Goal: Task Accomplishment & Management: Manage account settings

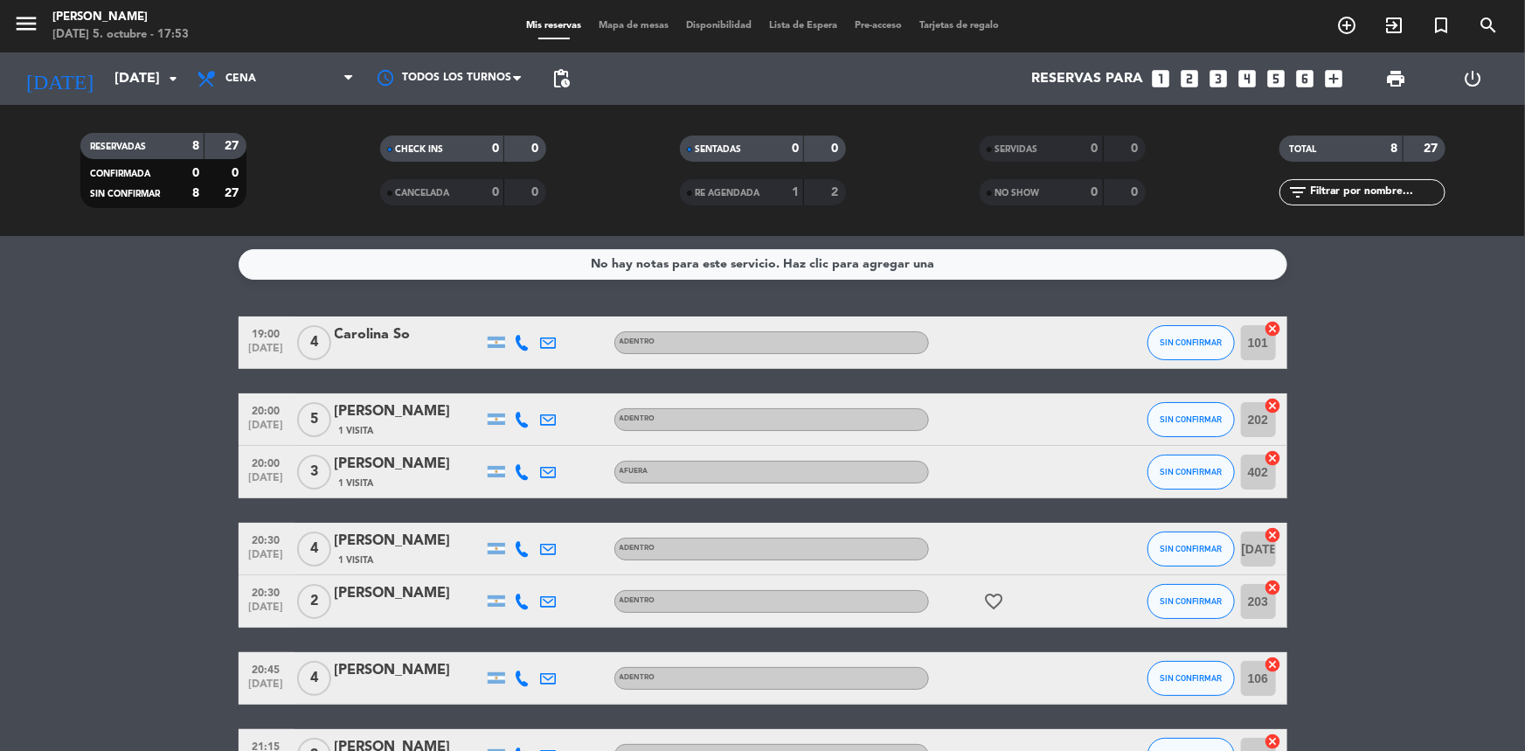
click at [419, 549] on div "[PERSON_NAME] 1 Visita" at bounding box center [409, 549] width 149 height 38
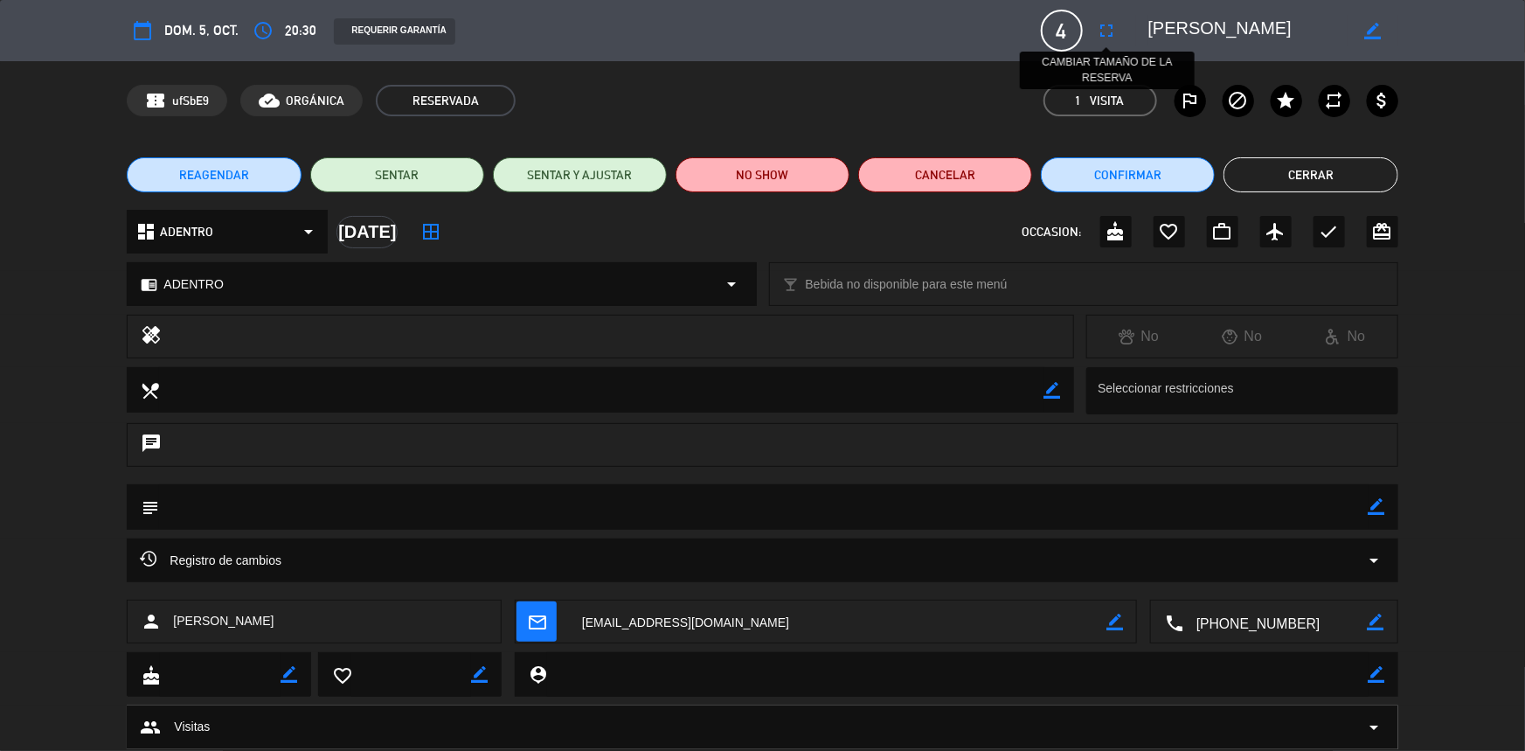
click at [1110, 31] on icon "fullscreen" at bounding box center [1107, 30] width 21 height 21
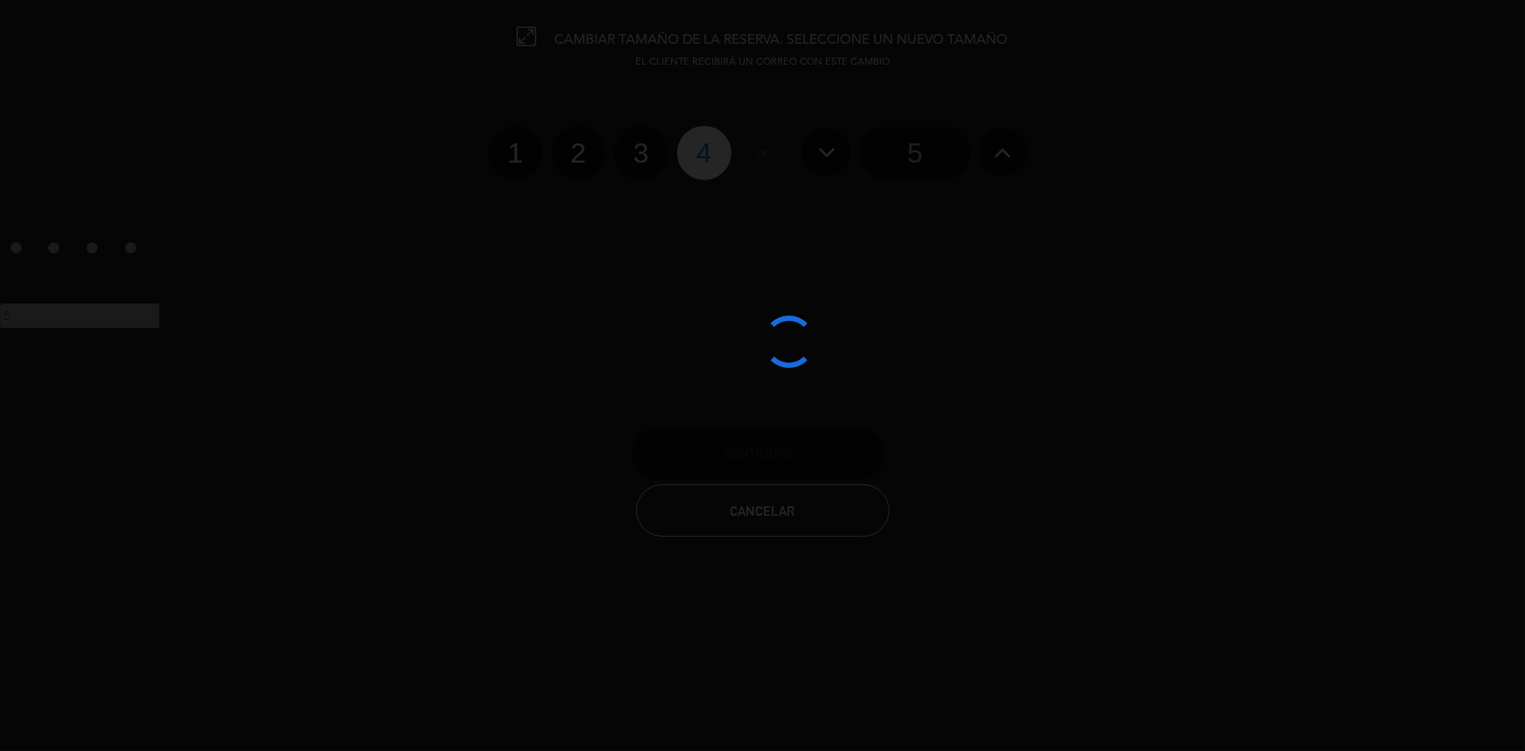
click at [998, 158] on div at bounding box center [762, 375] width 1525 height 751
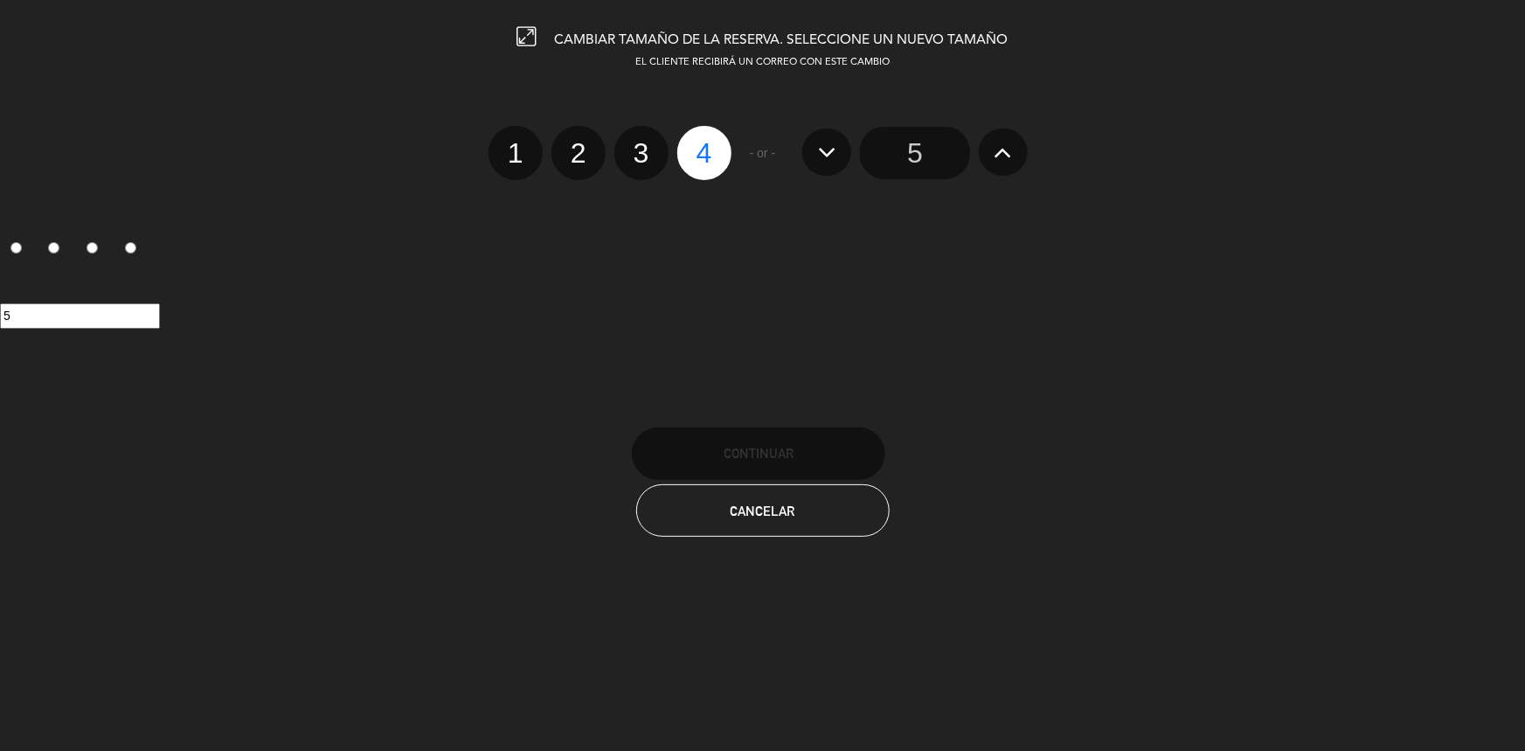
click at [998, 158] on icon at bounding box center [1003, 152] width 18 height 28
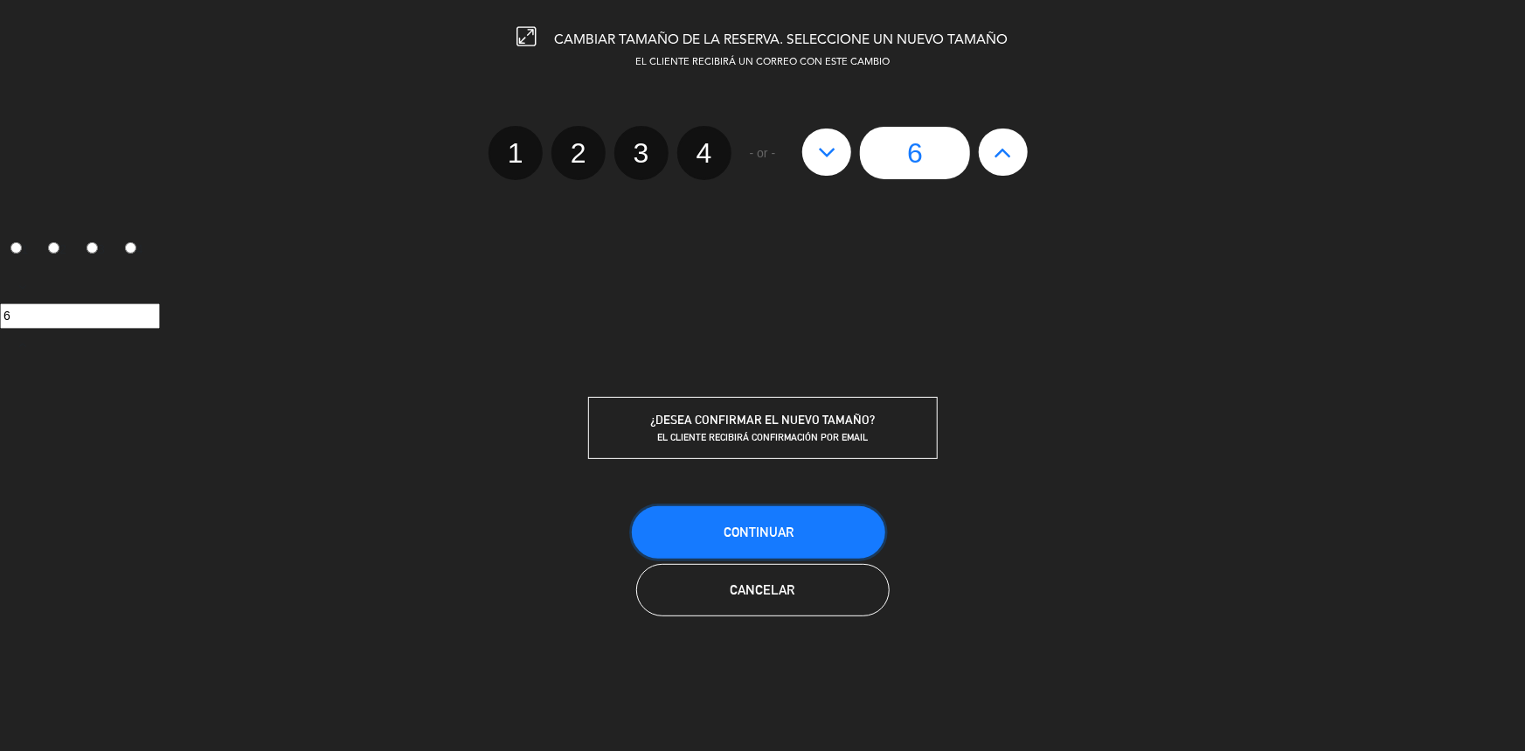
click at [779, 518] on button "Continuar" at bounding box center [758, 532] width 253 height 52
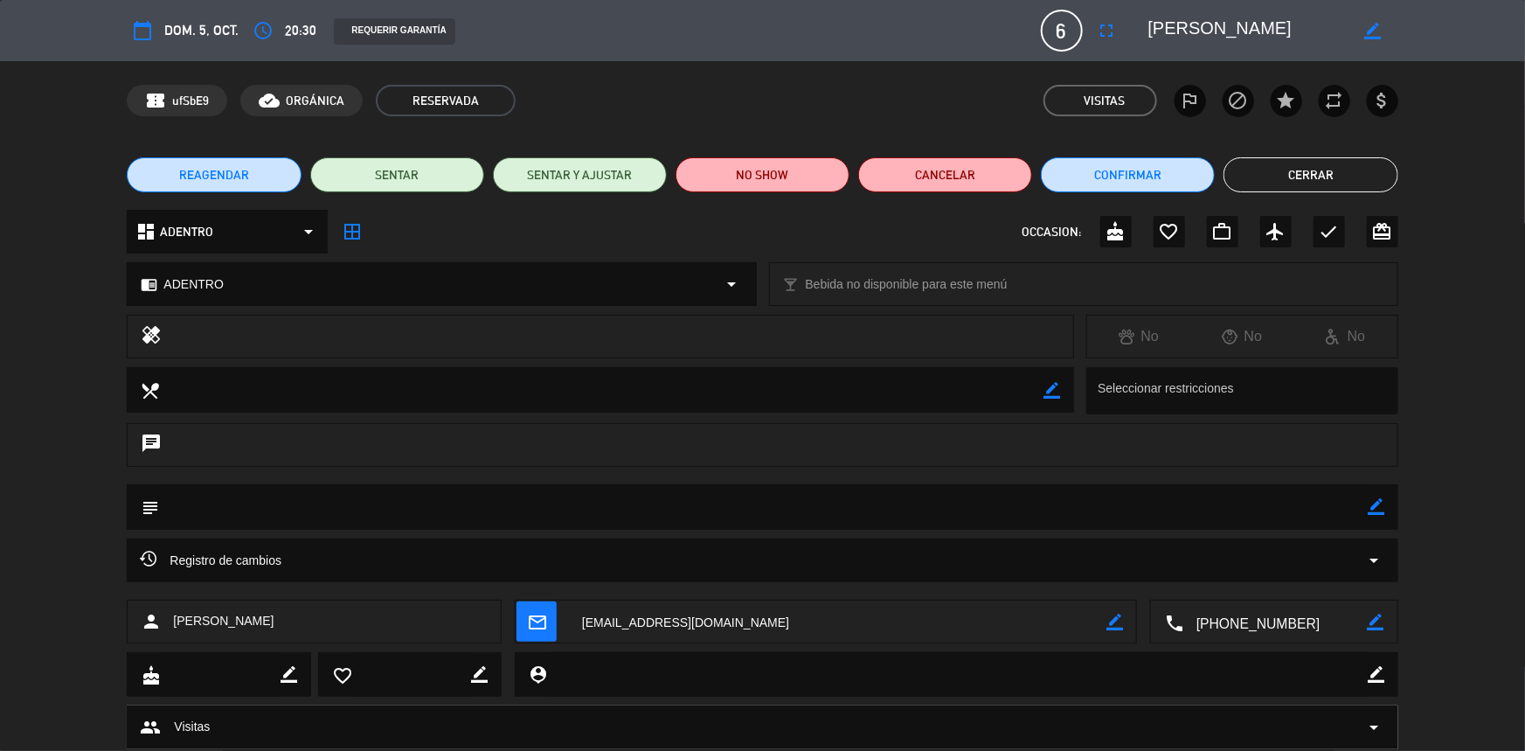
click at [1285, 160] on button "Cerrar" at bounding box center [1310, 174] width 174 height 35
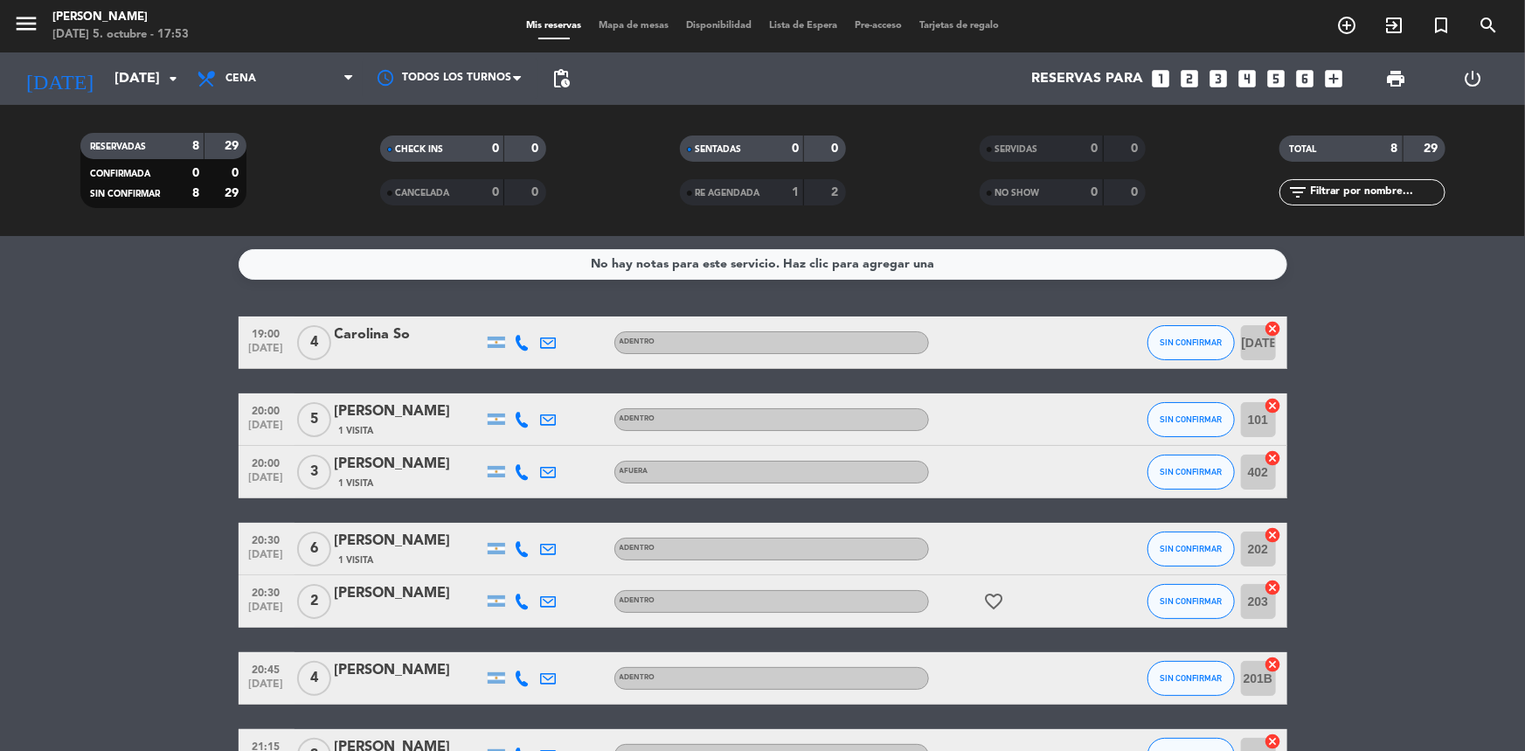
click at [524, 341] on icon at bounding box center [523, 343] width 16 height 16
click at [512, 313] on span "Copiar" at bounding box center [509, 313] width 37 height 18
click at [517, 418] on icon at bounding box center [523, 420] width 16 height 16
click at [505, 387] on span "Copiar" at bounding box center [509, 390] width 37 height 18
click at [524, 469] on icon at bounding box center [523, 472] width 16 height 16
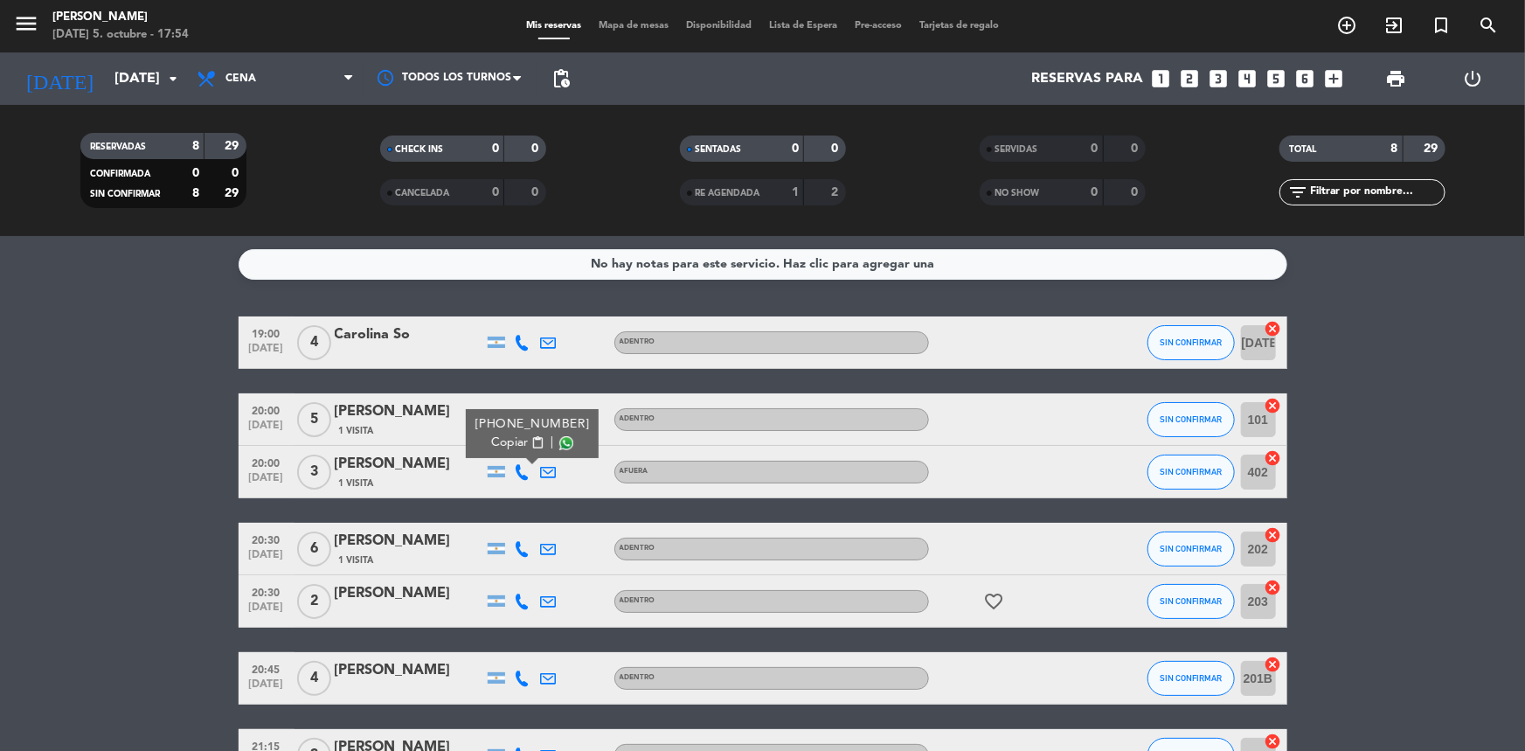
click at [515, 436] on span "Copiar" at bounding box center [509, 442] width 37 height 18
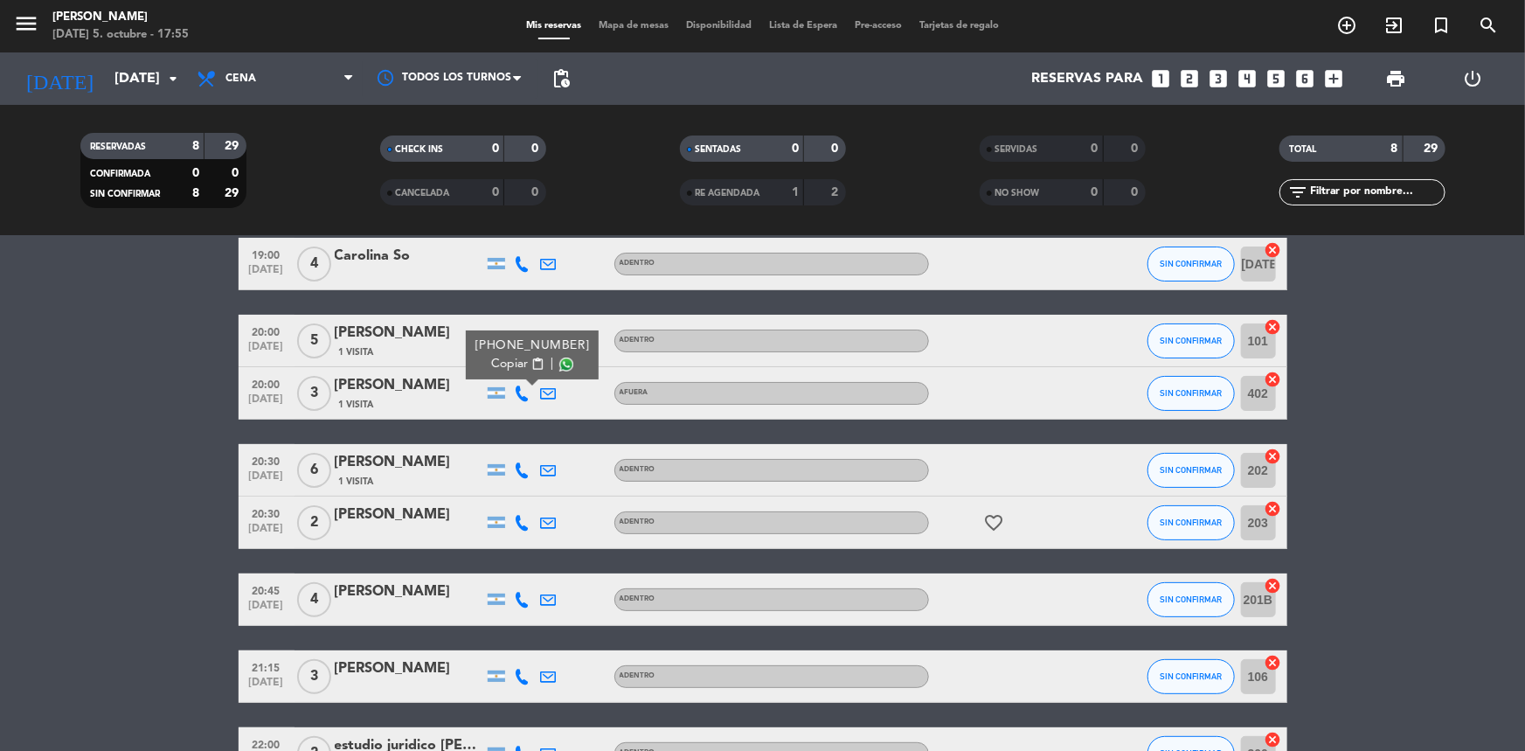
click at [517, 472] on icon at bounding box center [523, 470] width 16 height 16
click at [502, 440] on span "Copiar" at bounding box center [505, 441] width 37 height 18
click at [522, 522] on icon at bounding box center [523, 523] width 16 height 16
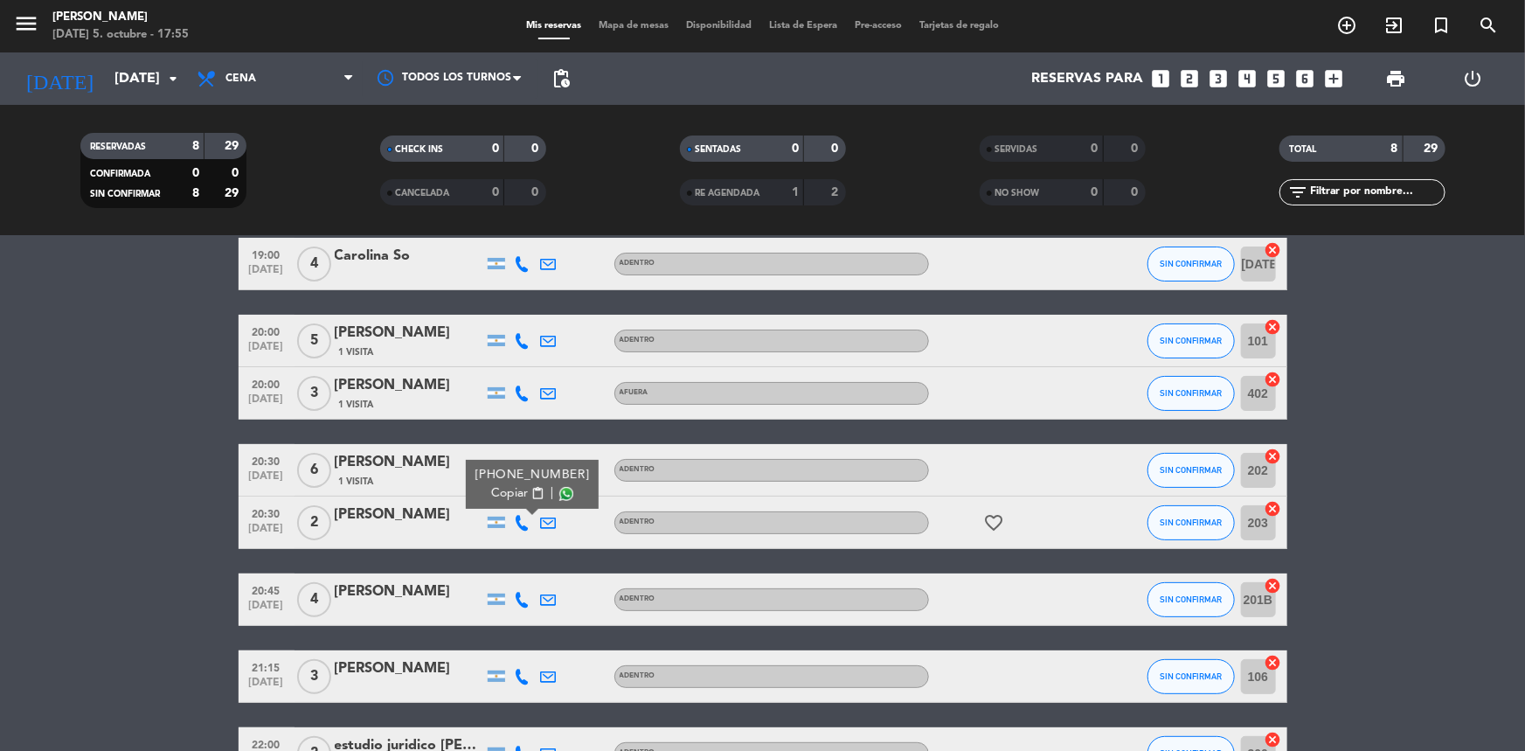
click at [507, 490] on span "Copiar" at bounding box center [509, 493] width 37 height 18
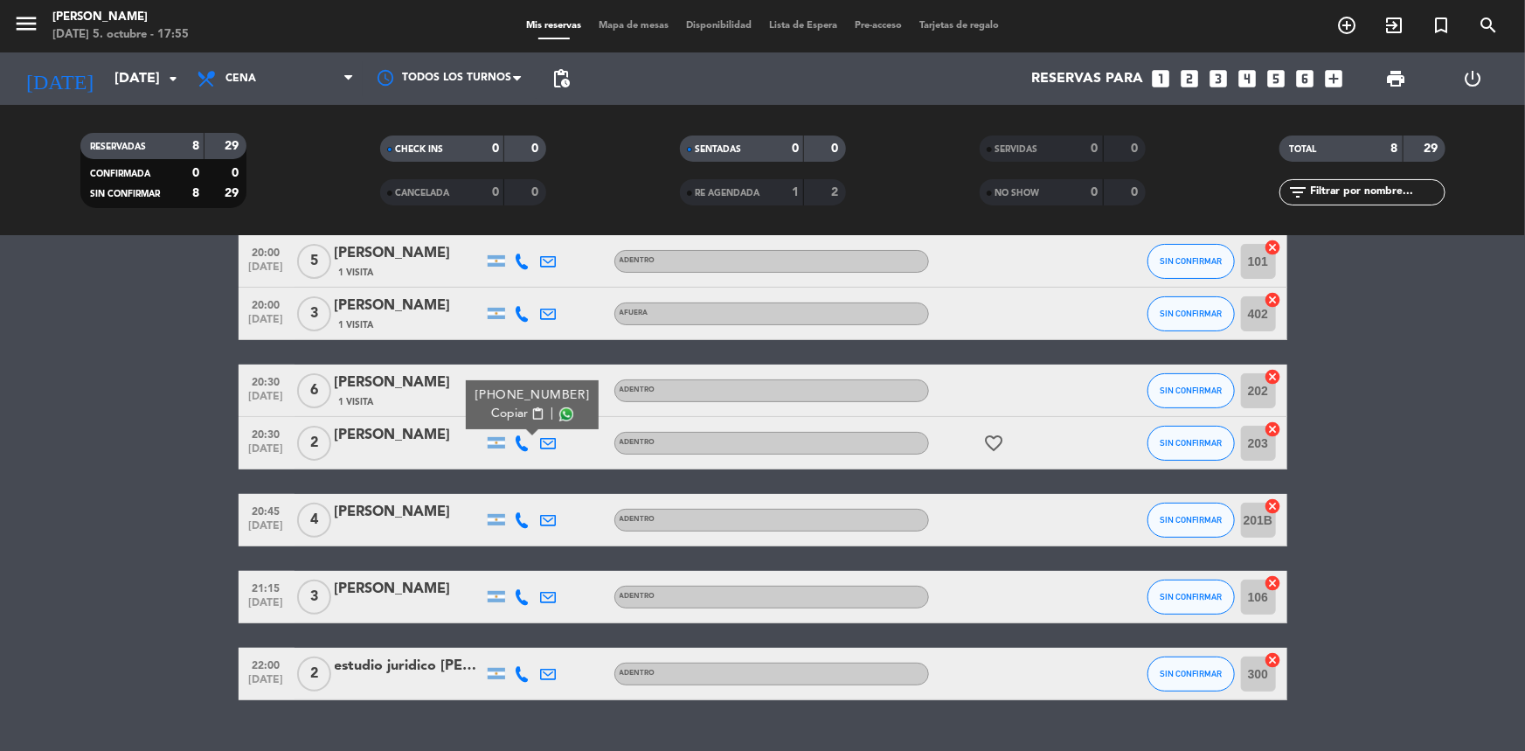
scroll to position [194, 0]
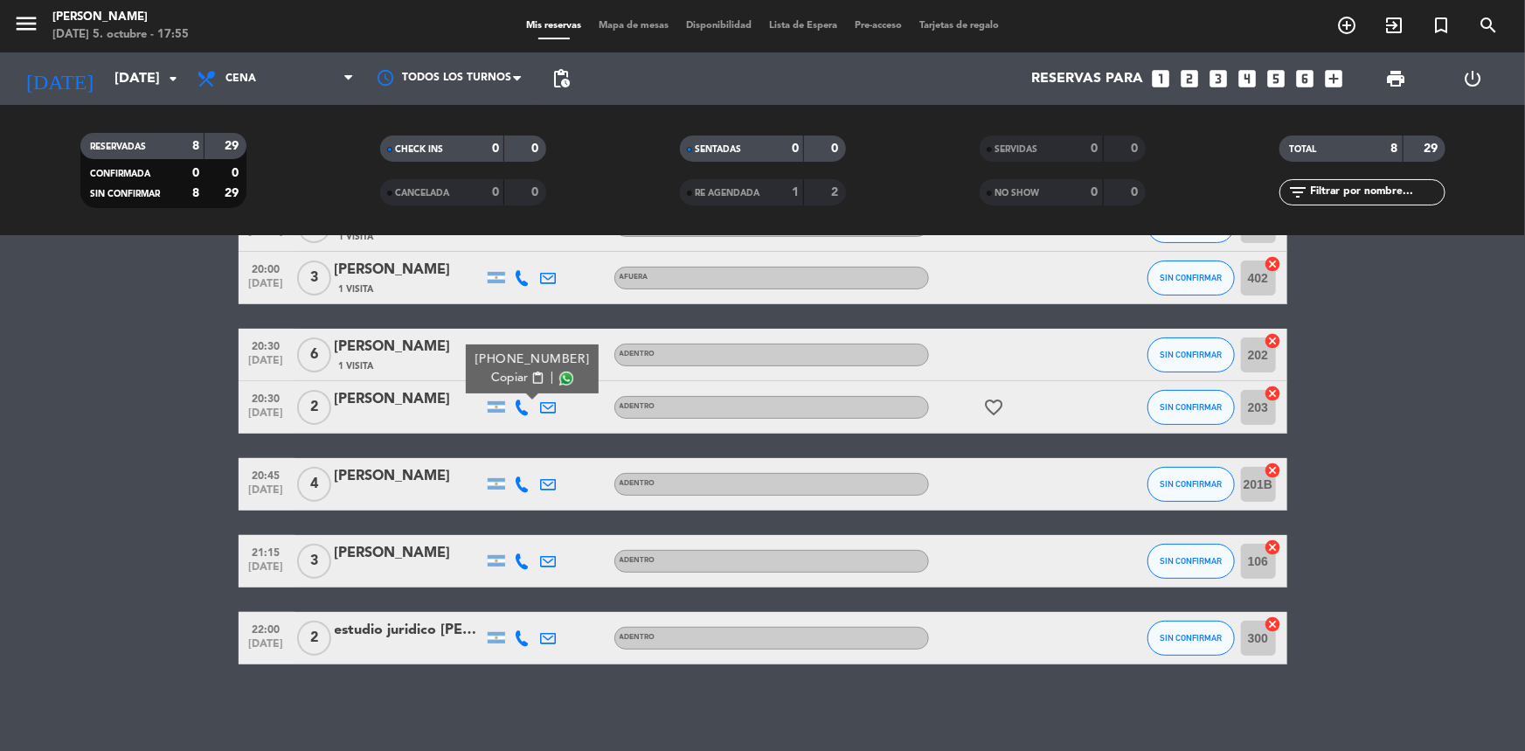
click at [527, 481] on icon at bounding box center [523, 484] width 16 height 16
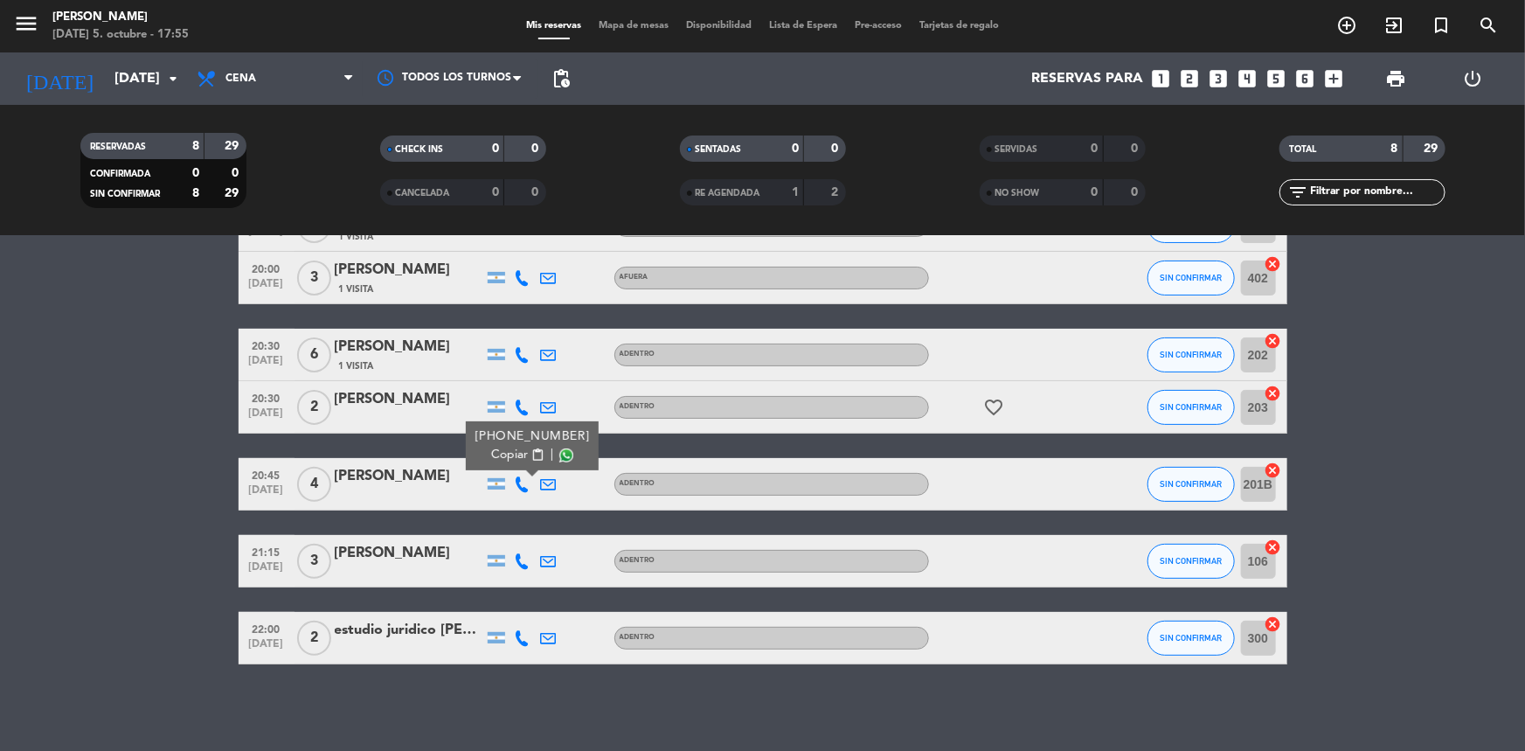
click at [495, 450] on span "Copiar" at bounding box center [509, 455] width 37 height 18
drag, startPoint x: 523, startPoint y: 564, endPoint x: 516, endPoint y: 556, distance: 11.2
click at [522, 564] on icon at bounding box center [523, 561] width 16 height 16
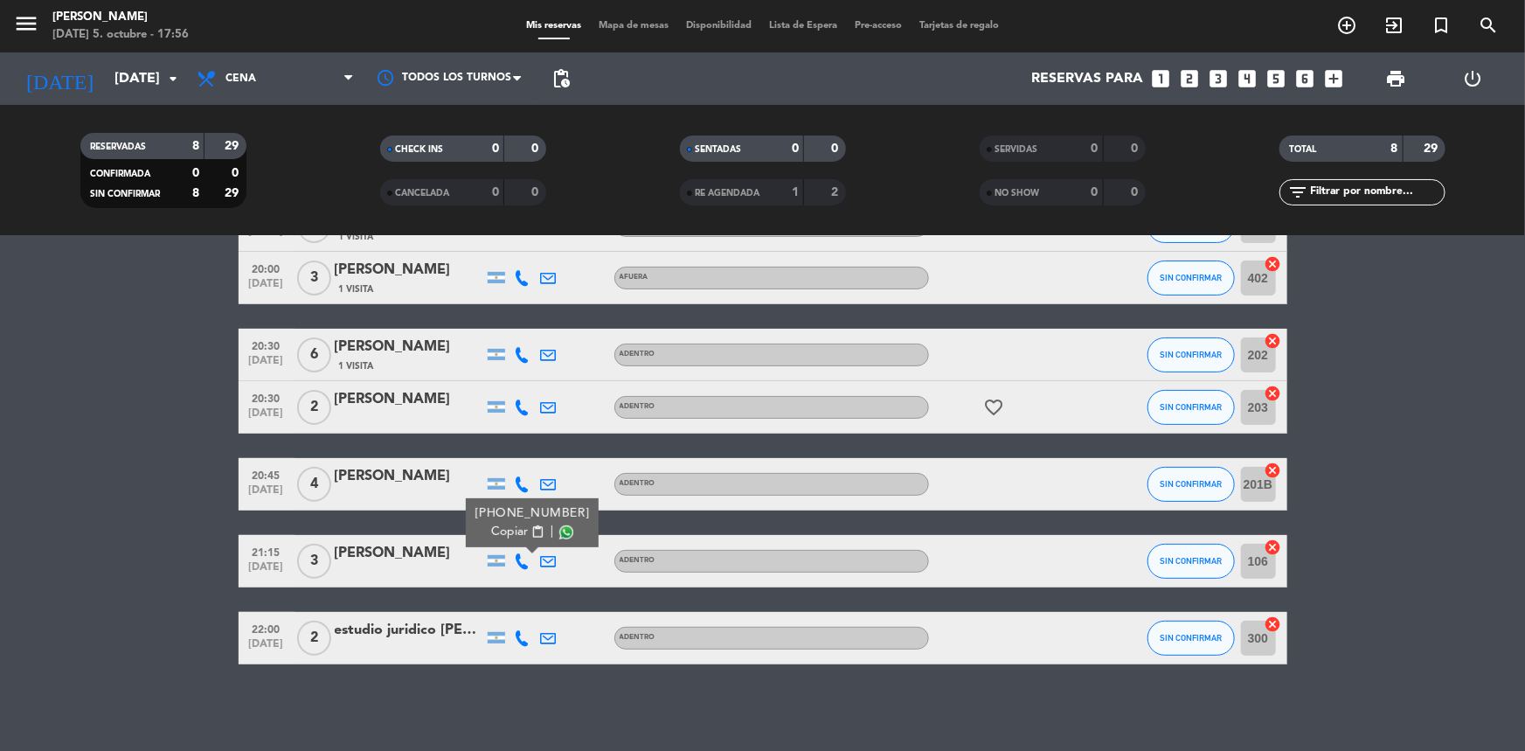
click at [509, 536] on span "Copiar" at bounding box center [509, 532] width 37 height 18
drag, startPoint x: 517, startPoint y: 643, endPoint x: 516, endPoint y: 632, distance: 11.4
click at [517, 642] on icon at bounding box center [523, 638] width 16 height 16
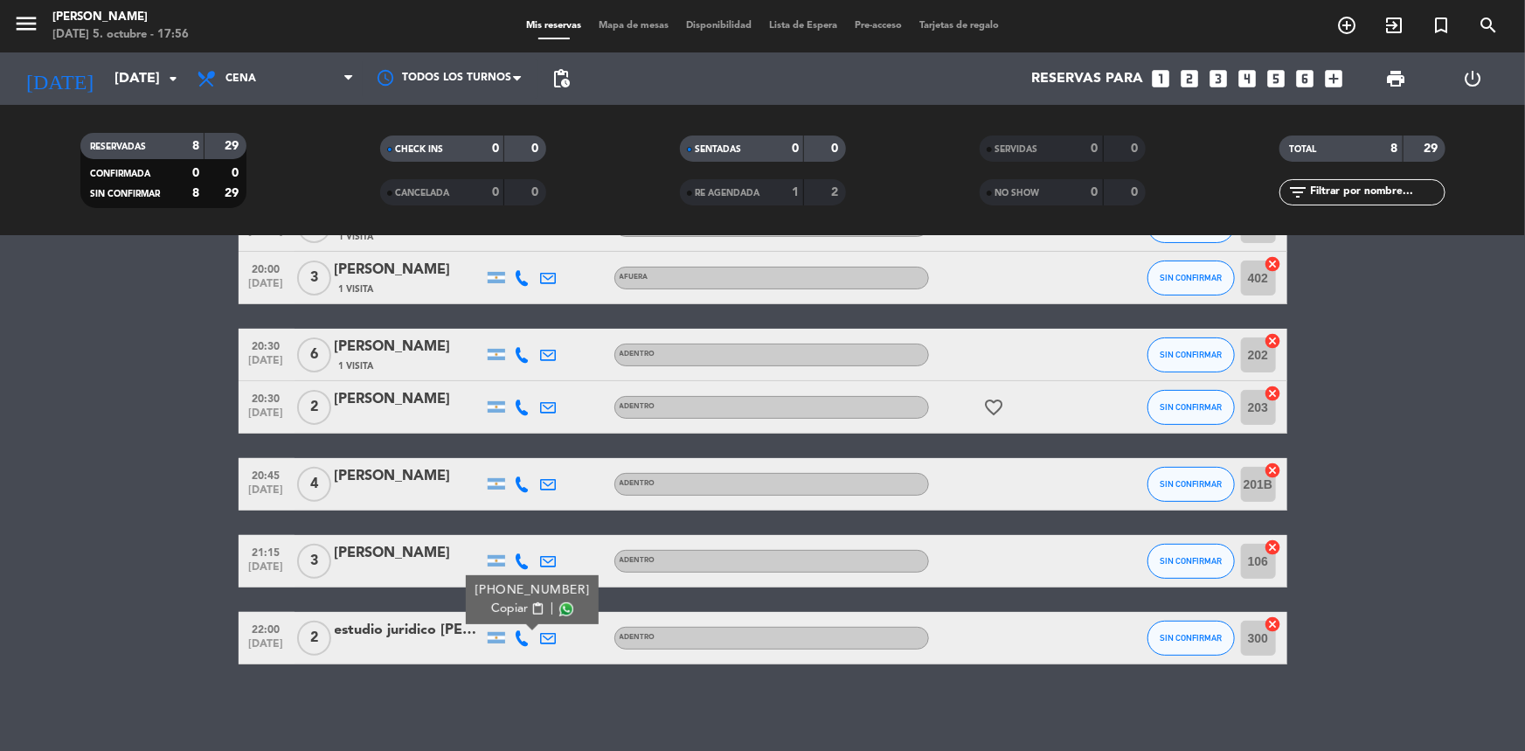
click at [499, 603] on span "Copiar" at bounding box center [509, 608] width 37 height 18
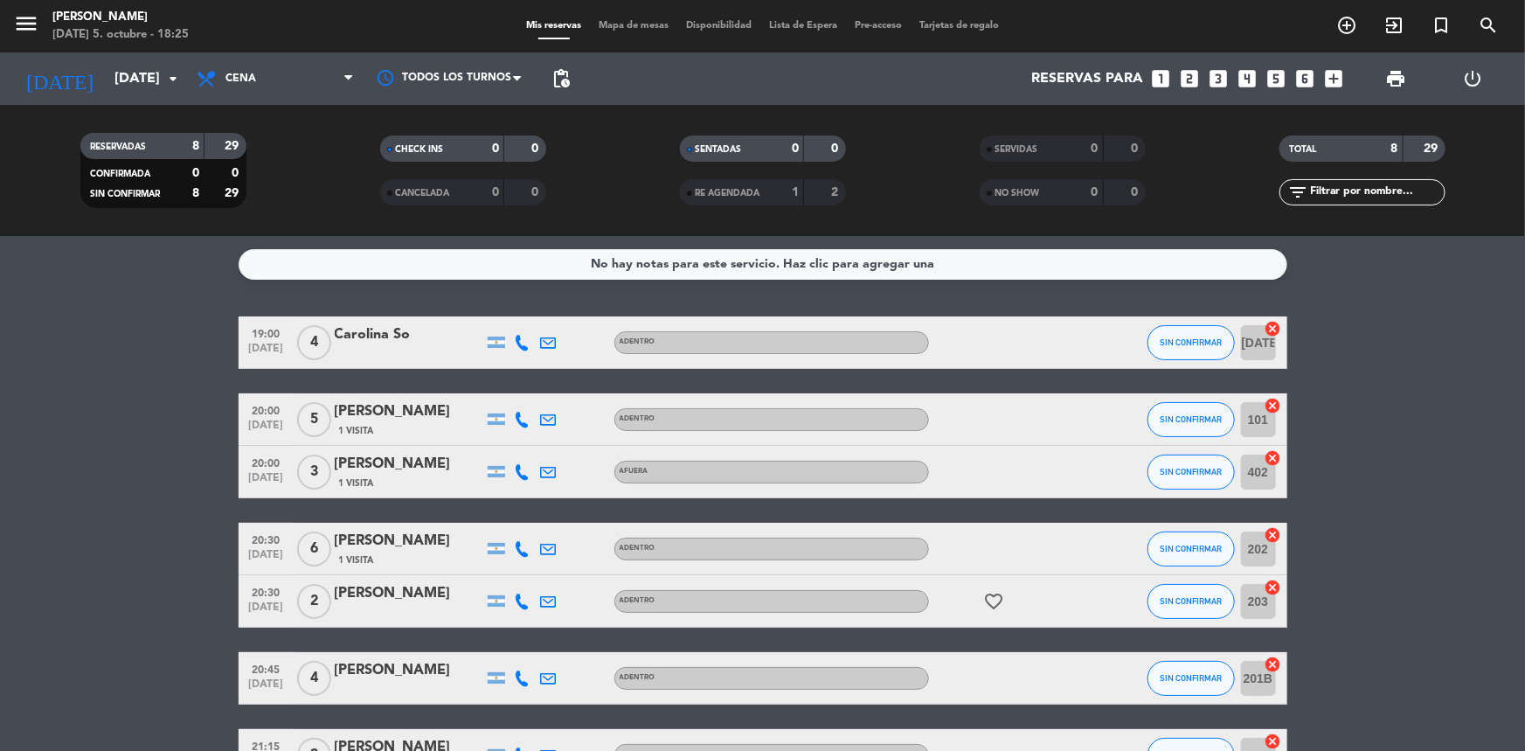
click at [603, 504] on div "19:00 [DATE] 4 Carolina So ADENTRO SIN CONFIRMAR [DATE] cancel 20:00 [DATE] 5 […" at bounding box center [763, 587] width 1049 height 542
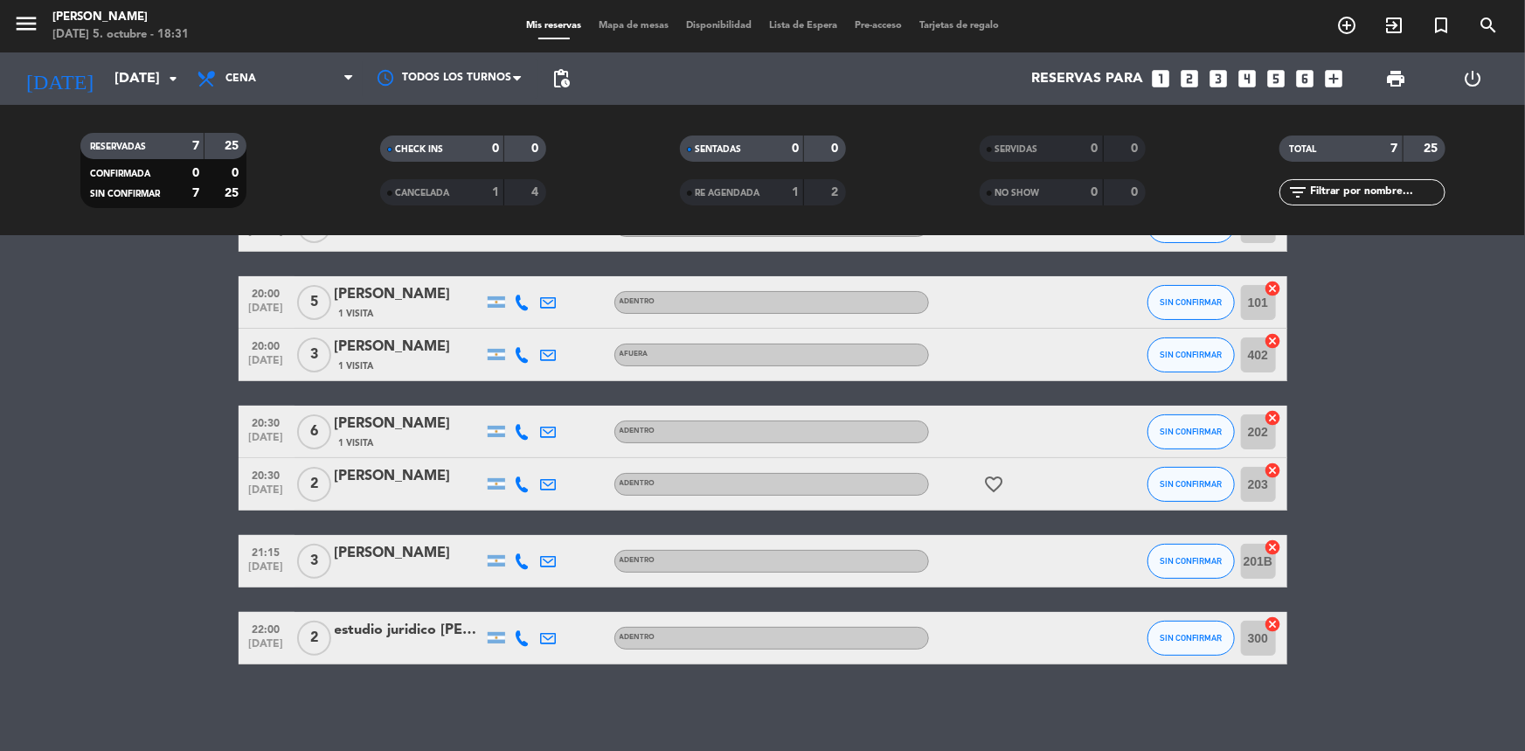
click at [516, 630] on icon at bounding box center [523, 638] width 16 height 16
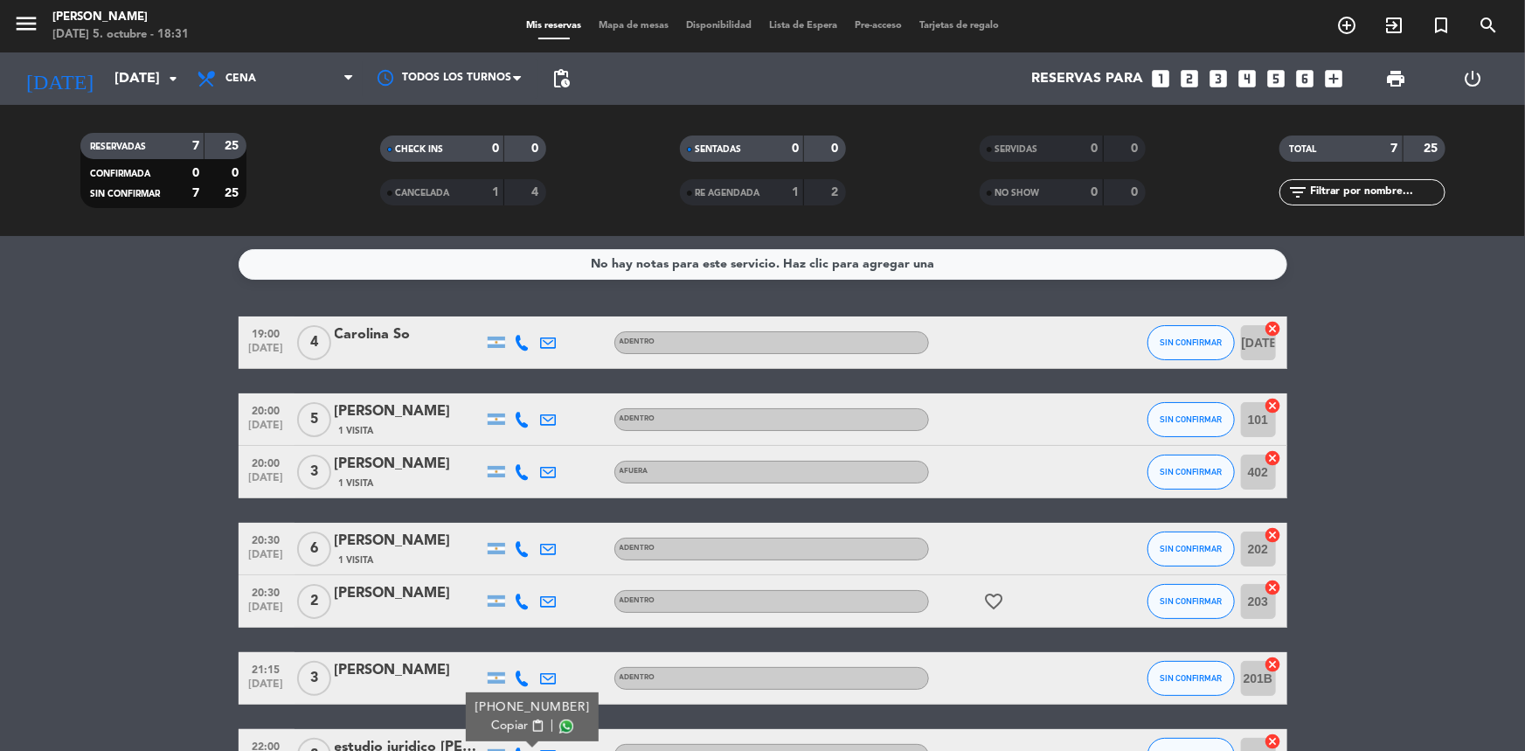
click at [134, 274] on service-notes "No hay notas para este servicio. Haz clic para agregar una" at bounding box center [762, 264] width 1525 height 31
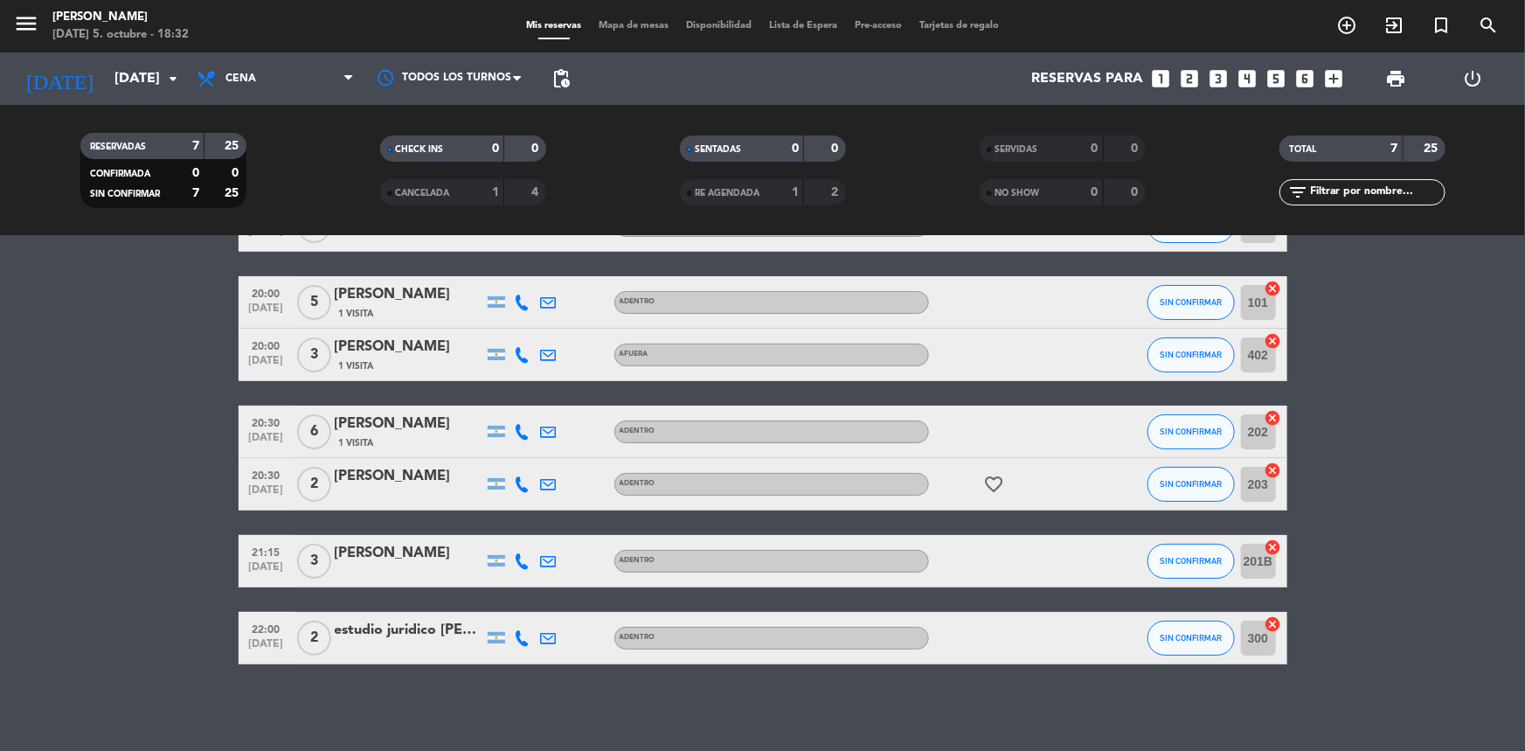
click at [524, 486] on icon at bounding box center [523, 484] width 16 height 16
click at [516, 559] on icon at bounding box center [523, 561] width 16 height 16
click at [529, 480] on icon at bounding box center [523, 484] width 16 height 16
click at [517, 560] on icon at bounding box center [523, 561] width 16 height 16
click at [528, 434] on icon at bounding box center [523, 432] width 16 height 16
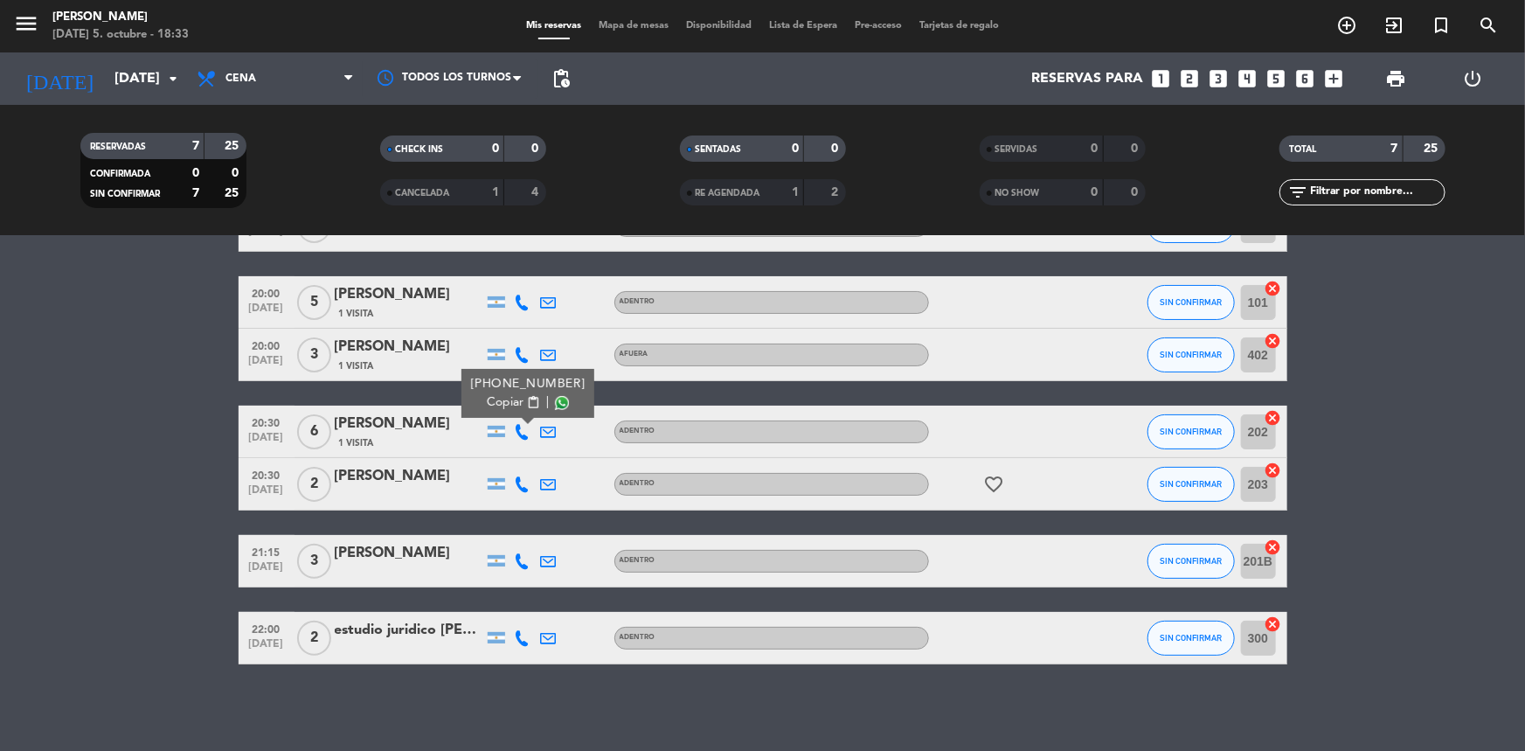
click at [523, 553] on icon at bounding box center [523, 561] width 16 height 16
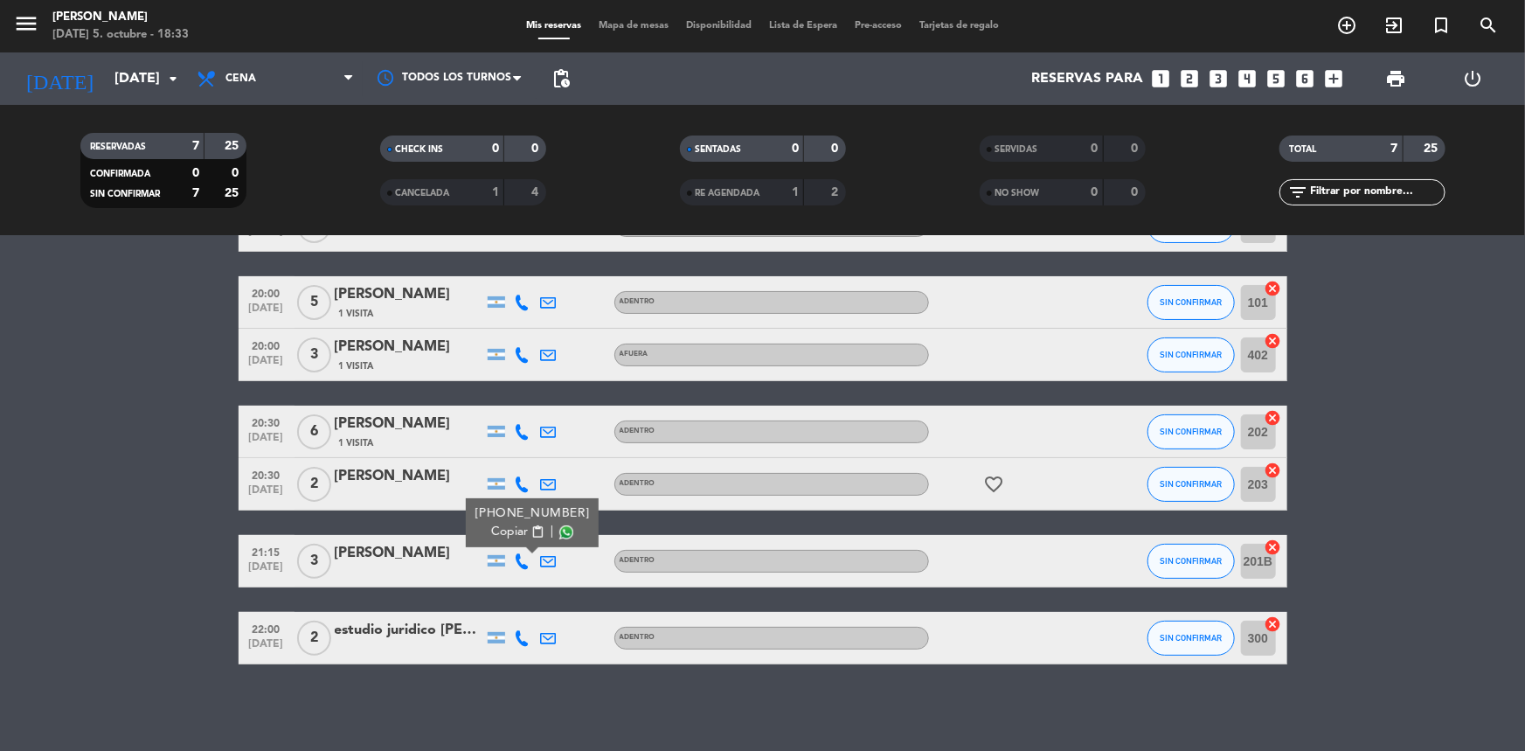
drag, startPoint x: 526, startPoint y: 645, endPoint x: 528, endPoint y: 636, distance: 8.9
click at [526, 640] on div at bounding box center [522, 638] width 26 height 52
click at [528, 636] on icon at bounding box center [523, 638] width 16 height 16
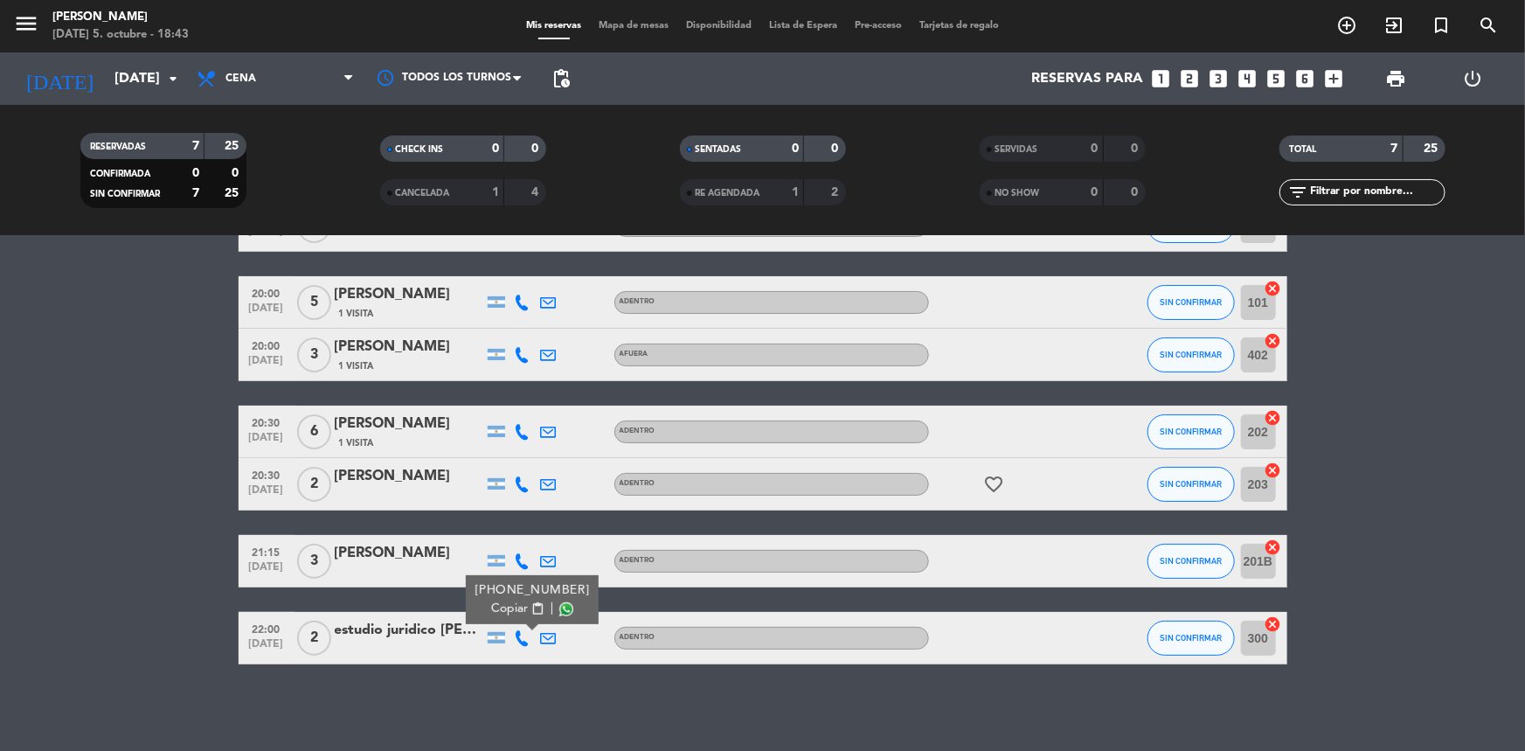
click at [37, 486] on bookings-row "19:00 [DATE] 4 Carolina So ADENTRO SIN CONFIRMAR [DATE] cancel 20:00 [DATE] 5 […" at bounding box center [762, 431] width 1525 height 465
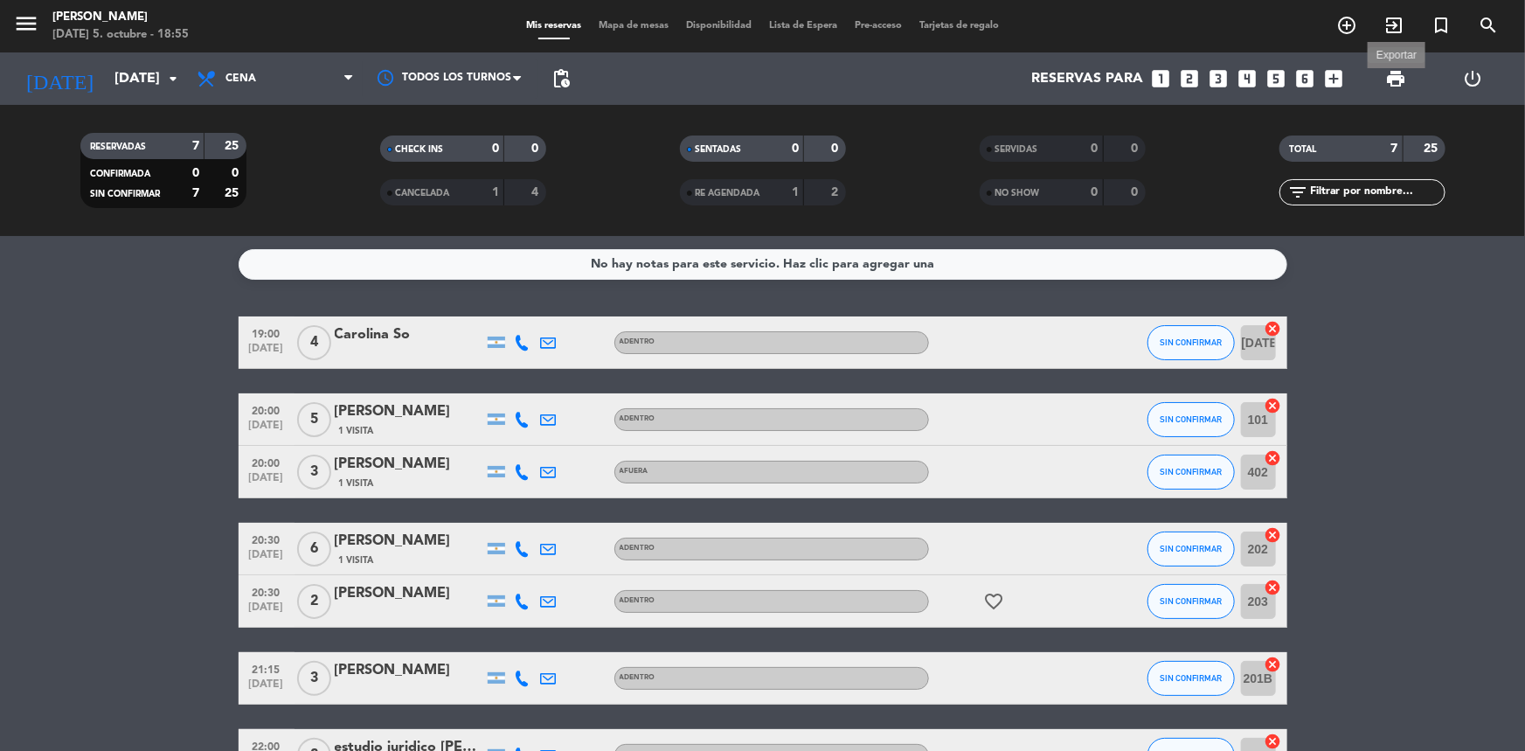
click at [1403, 79] on span "print" at bounding box center [1395, 78] width 21 height 21
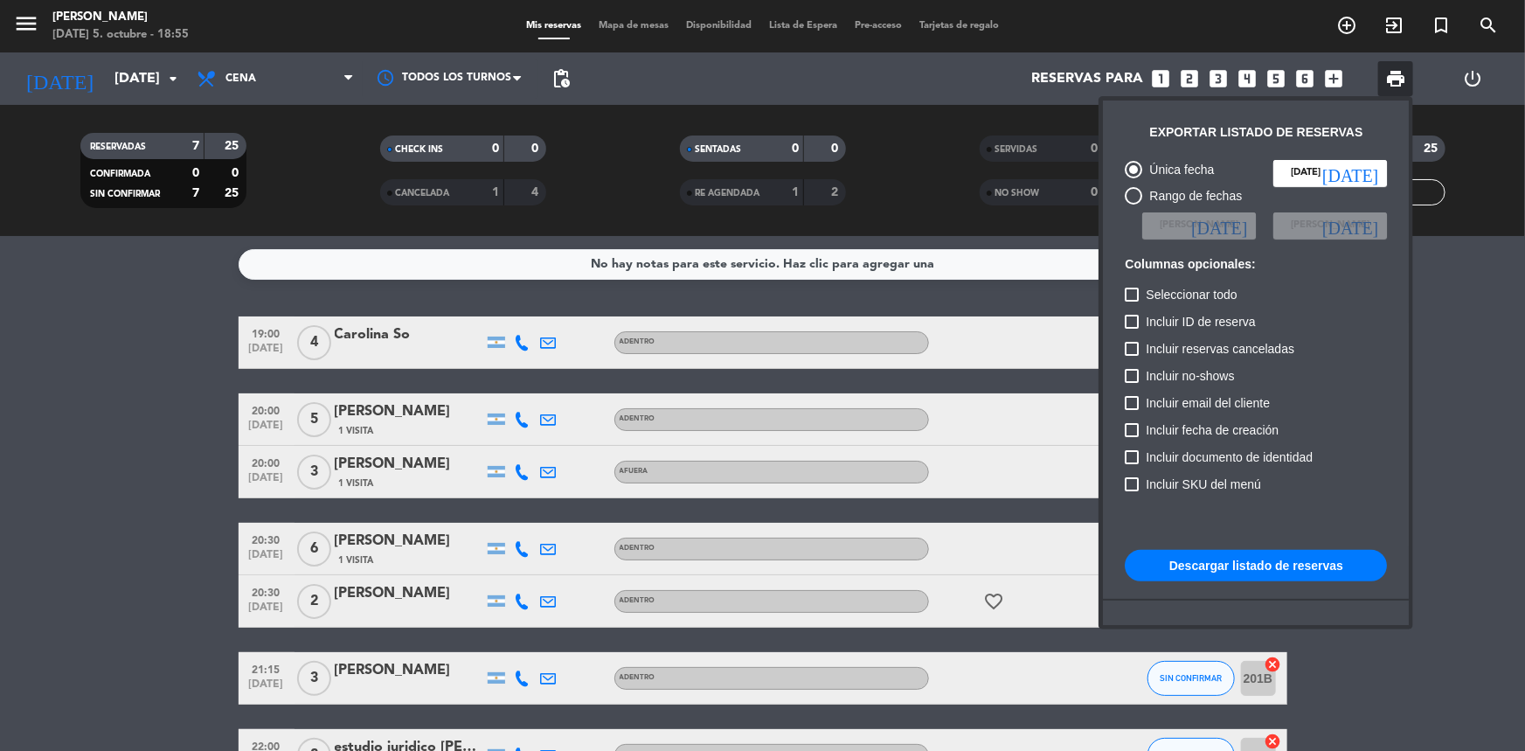
click at [1272, 555] on button "Descargar listado de reservas" at bounding box center [1256, 565] width 262 height 31
click at [0, 389] on div at bounding box center [762, 375] width 1525 height 751
